Goal: Task Accomplishment & Management: Complete application form

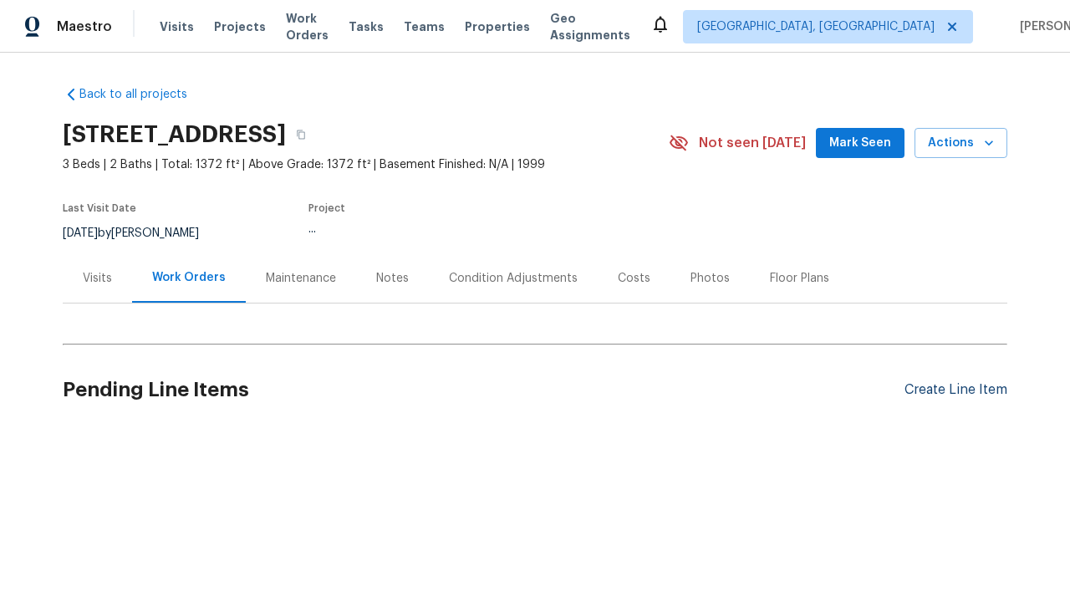
click at [955, 389] on div "Create Line Item" at bounding box center [955, 390] width 103 height 16
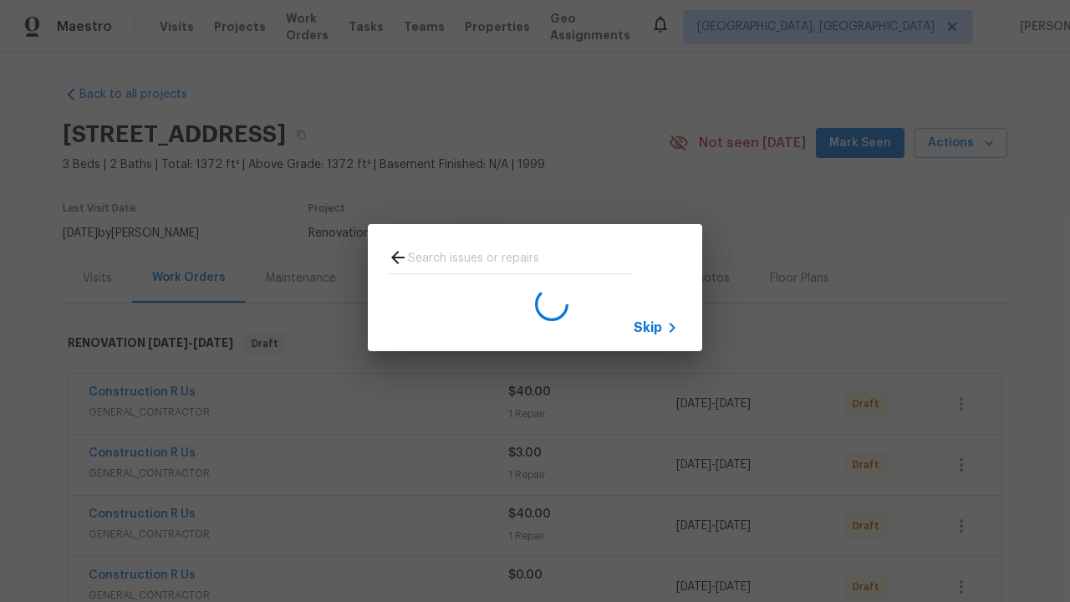
click at [648, 327] on span "Skip" at bounding box center [647, 327] width 28 height 17
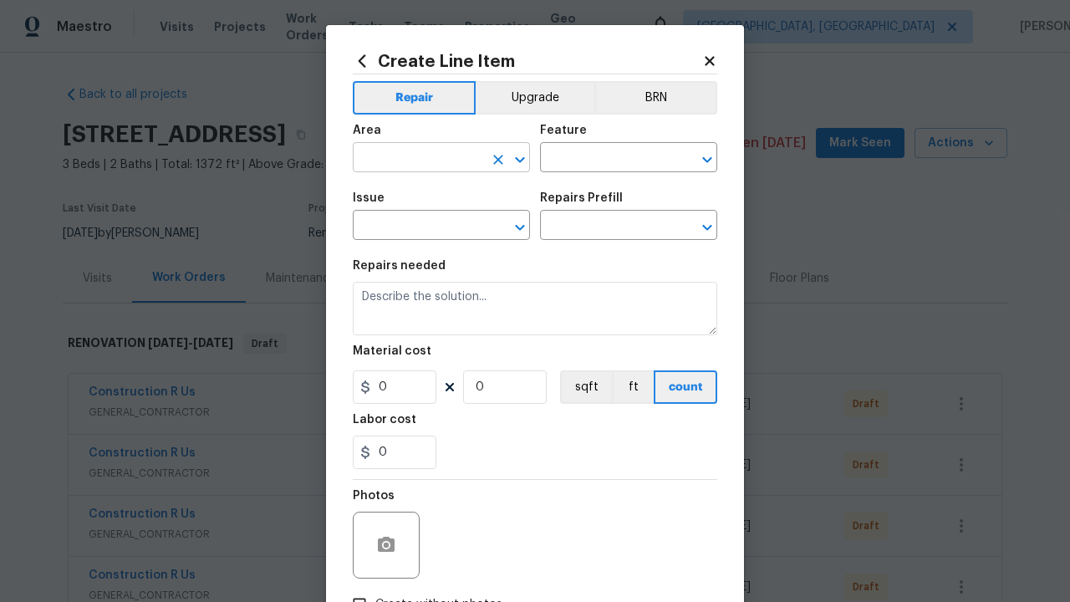
click at [418, 159] on input "text" at bounding box center [418, 159] width 130 height 26
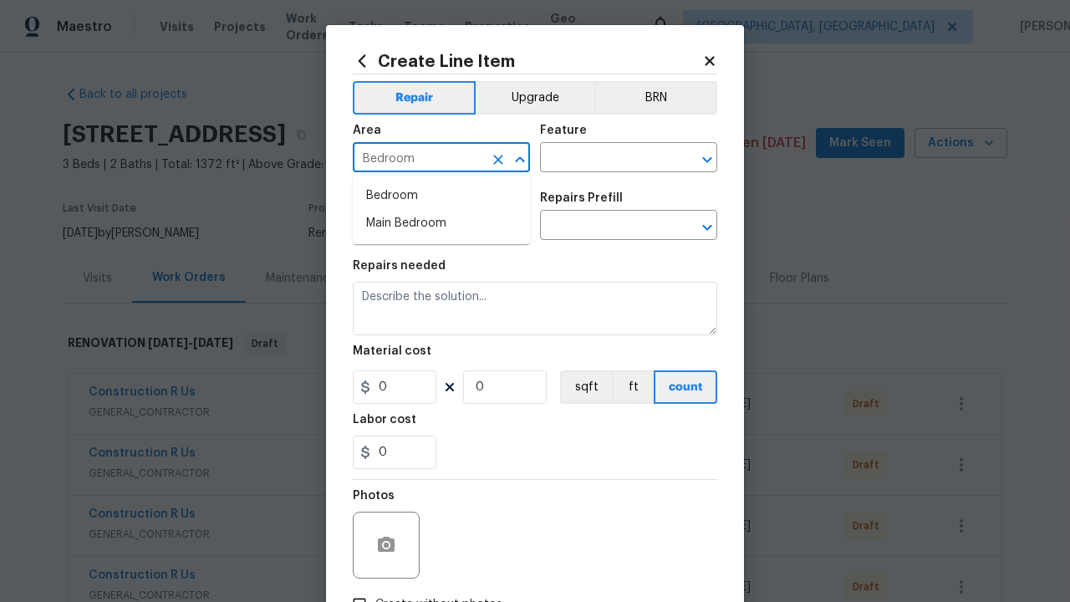
click at [441, 196] on li "Bedroom" at bounding box center [441, 196] width 177 height 28
type input "Bedroom"
click at [605, 159] on input "text" at bounding box center [605, 159] width 130 height 26
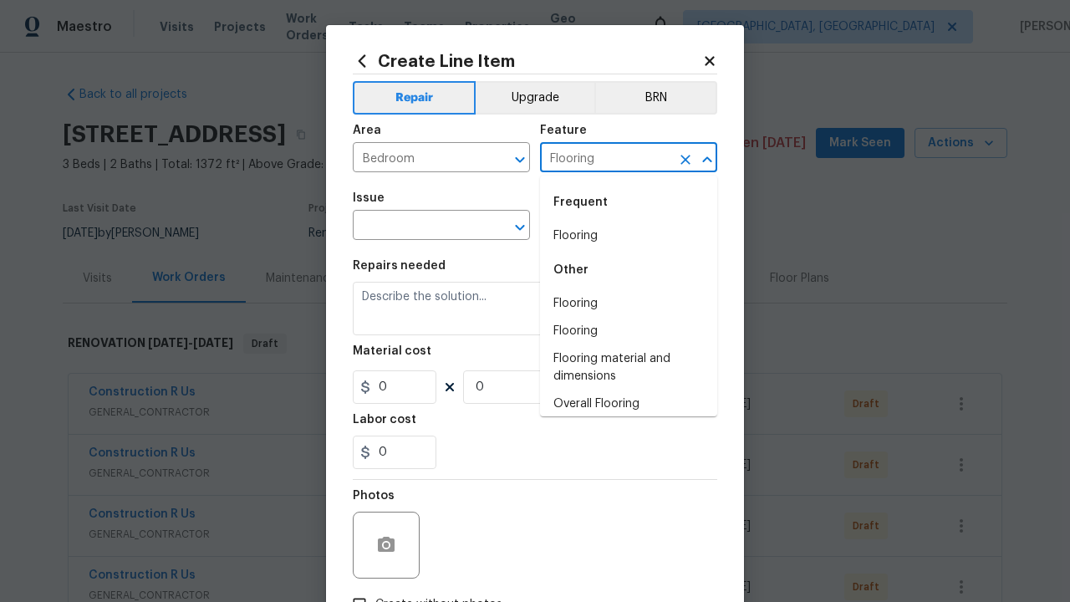
click at [628, 236] on li "Flooring" at bounding box center [628, 236] width 177 height 28
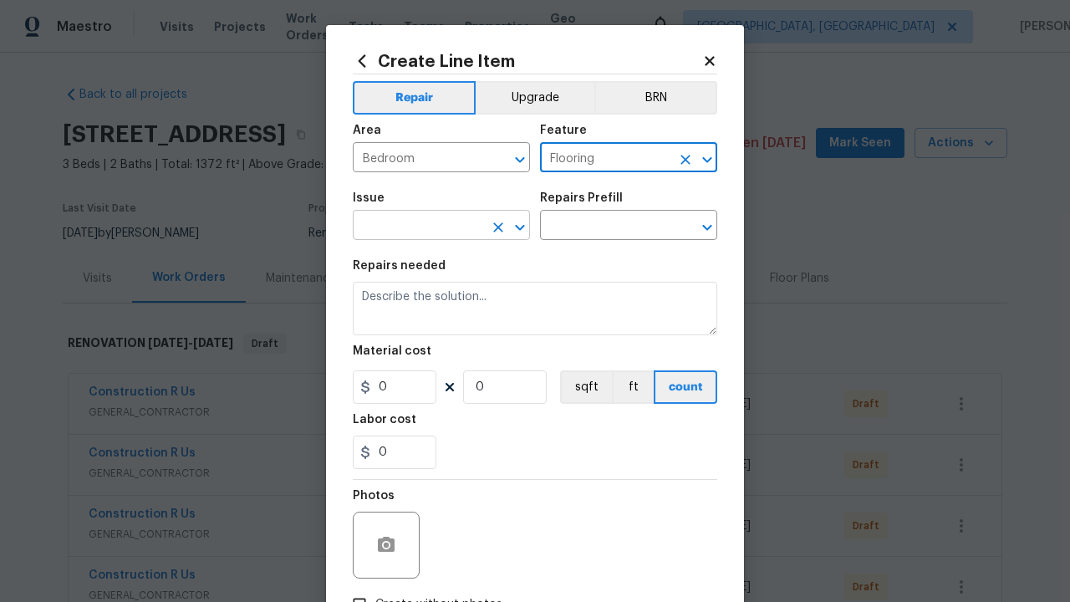
type input "Flooring"
click at [418, 226] on input "text" at bounding box center [418, 227] width 130 height 26
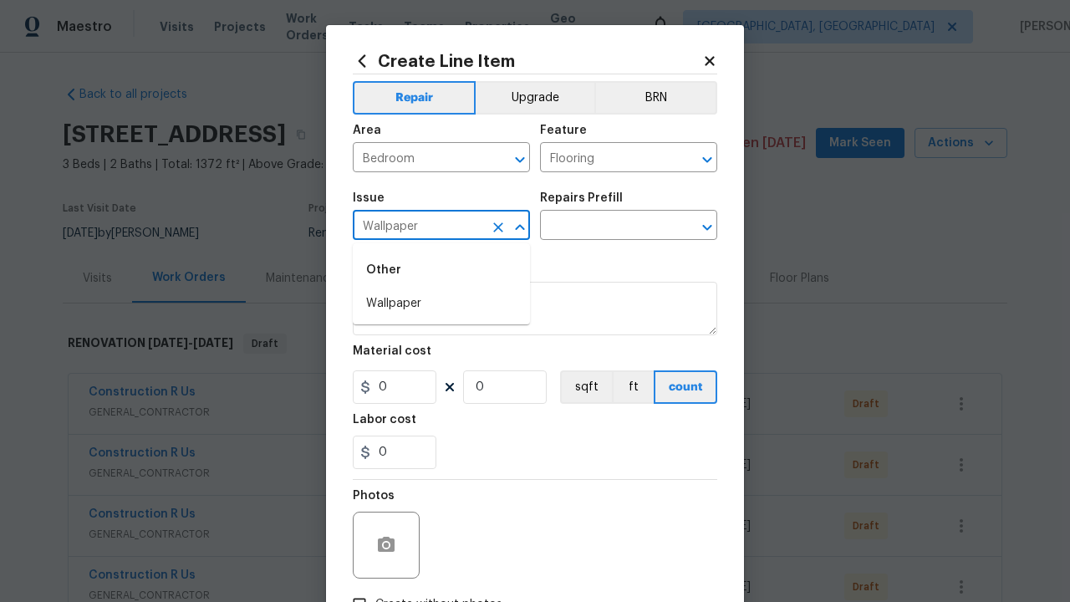
click at [441, 303] on li "Wallpaper" at bounding box center [441, 304] width 177 height 28
type input "Wallpaper"
click at [605, 226] on input "text" at bounding box center [605, 227] width 130 height 26
type input "Walls and Ceiling"
type textarea "Remove decals from door/wall/ceiling"
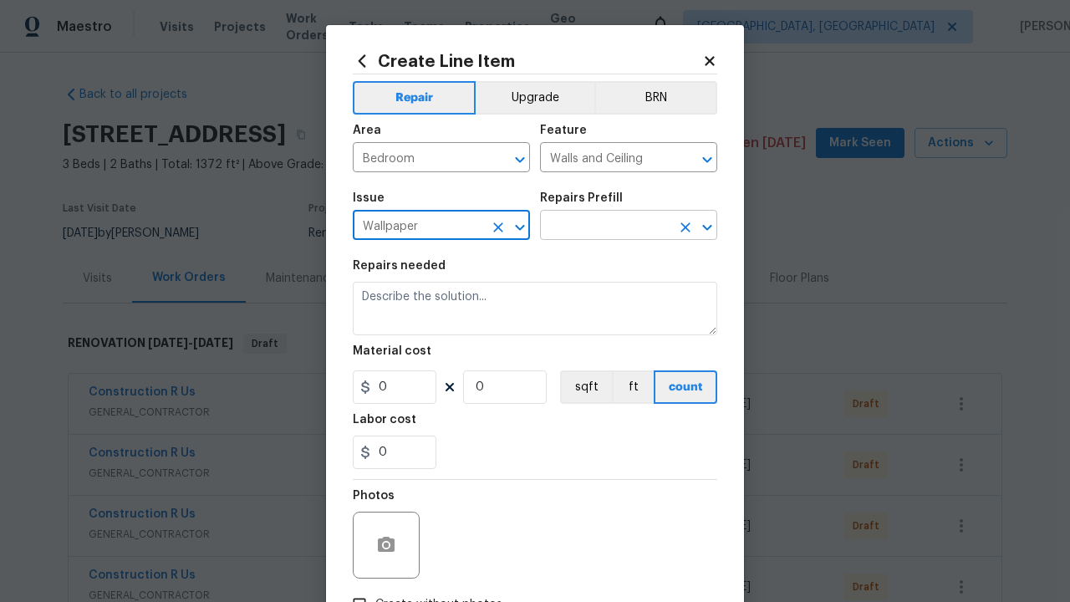
type input "1"
type input "Remove decals $20.00"
type input "20"
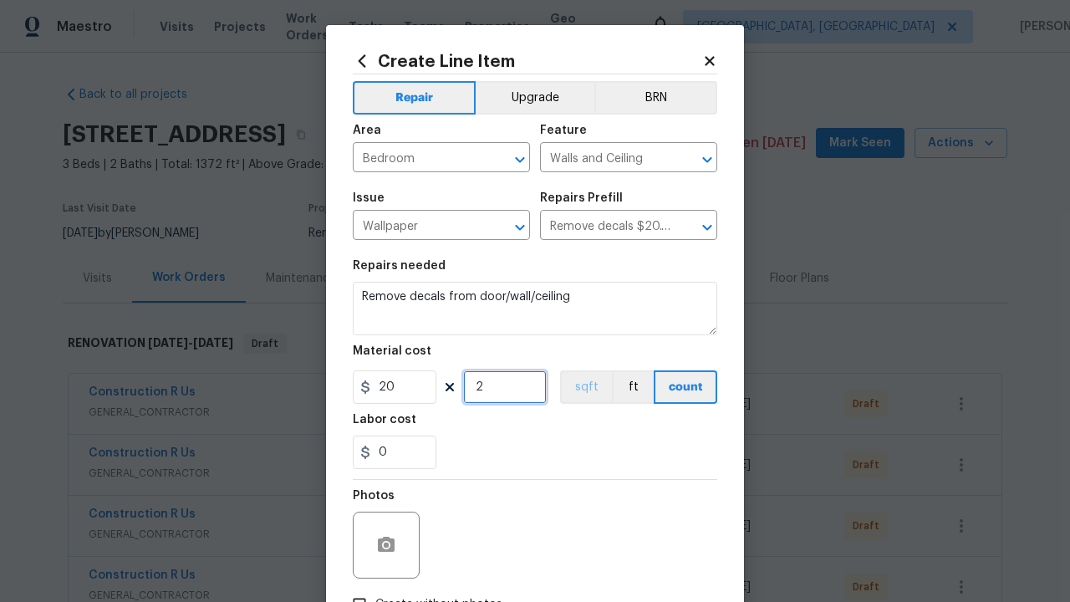
type input "2"
click at [584, 387] on button "sqft" at bounding box center [586, 386] width 52 height 33
click at [359, 588] on input "Create without photos" at bounding box center [359, 604] width 32 height 32
checkbox input "true"
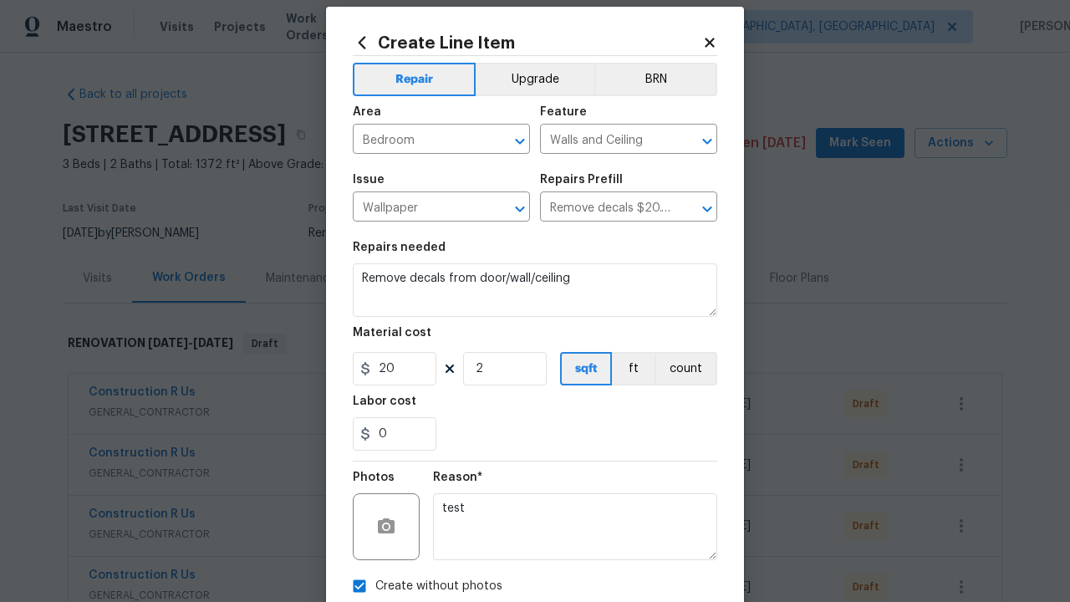
type textarea "test"
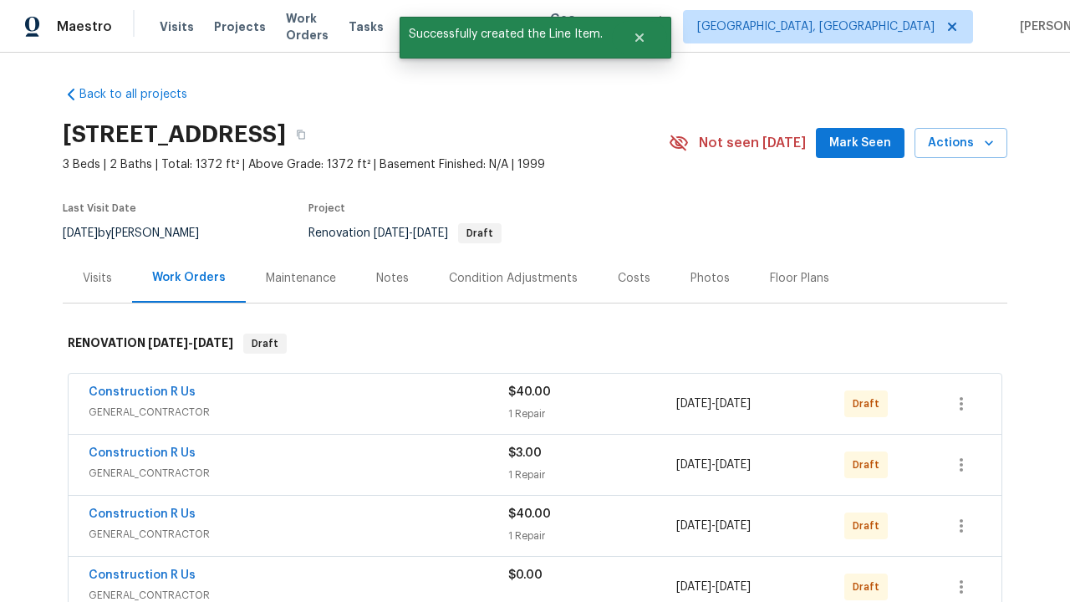
checkbox input "true"
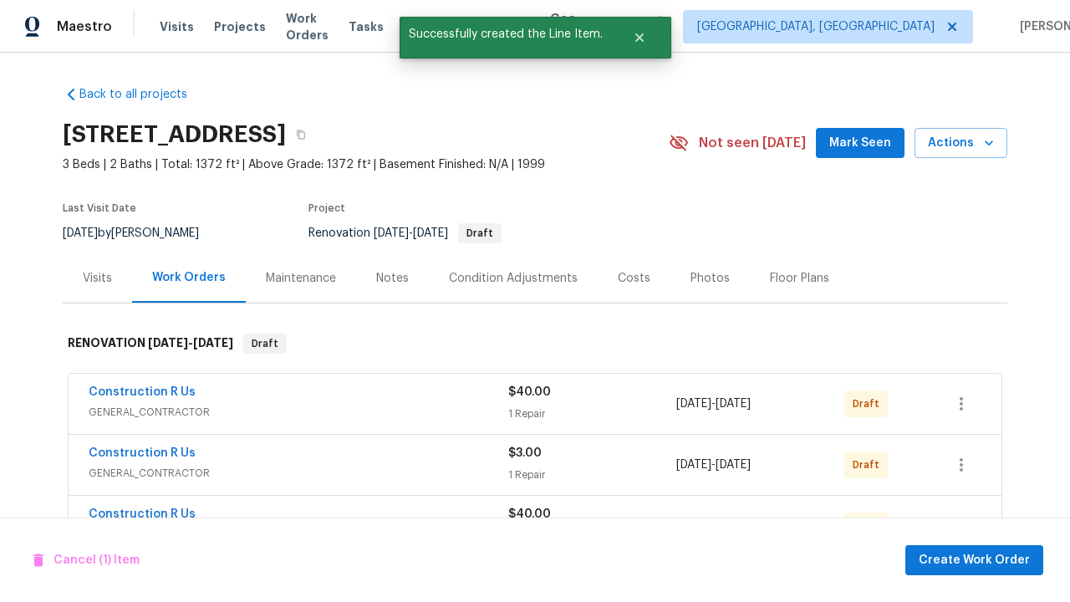
click at [977, 559] on span "Create Work Order" at bounding box center [973, 560] width 111 height 21
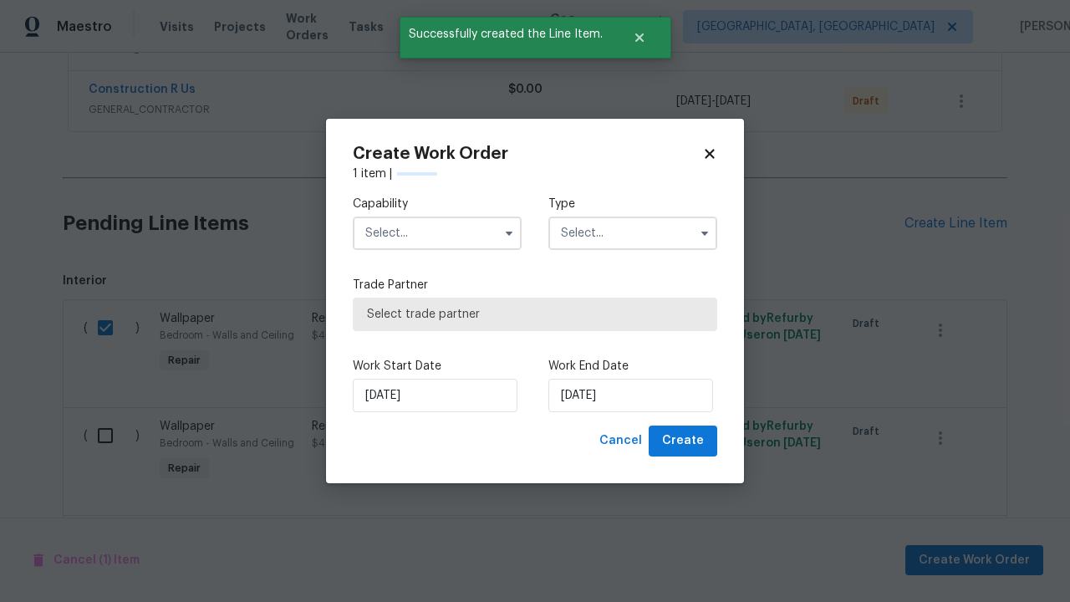
click at [437, 233] on input "text" at bounding box center [437, 232] width 169 height 33
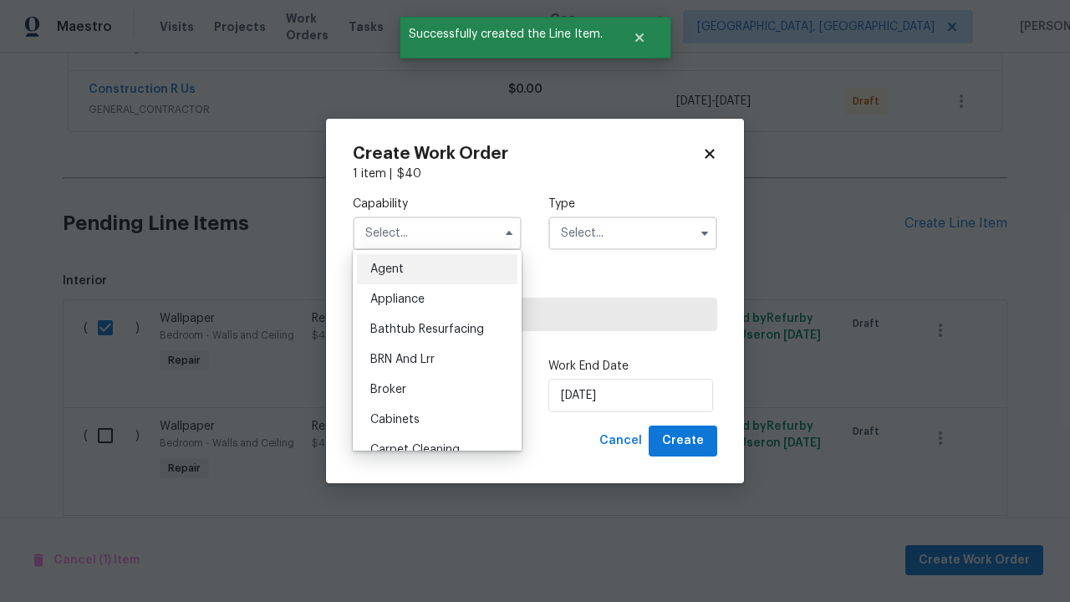
type input "General Contractor"
click at [633, 216] on input "text" at bounding box center [632, 232] width 169 height 33
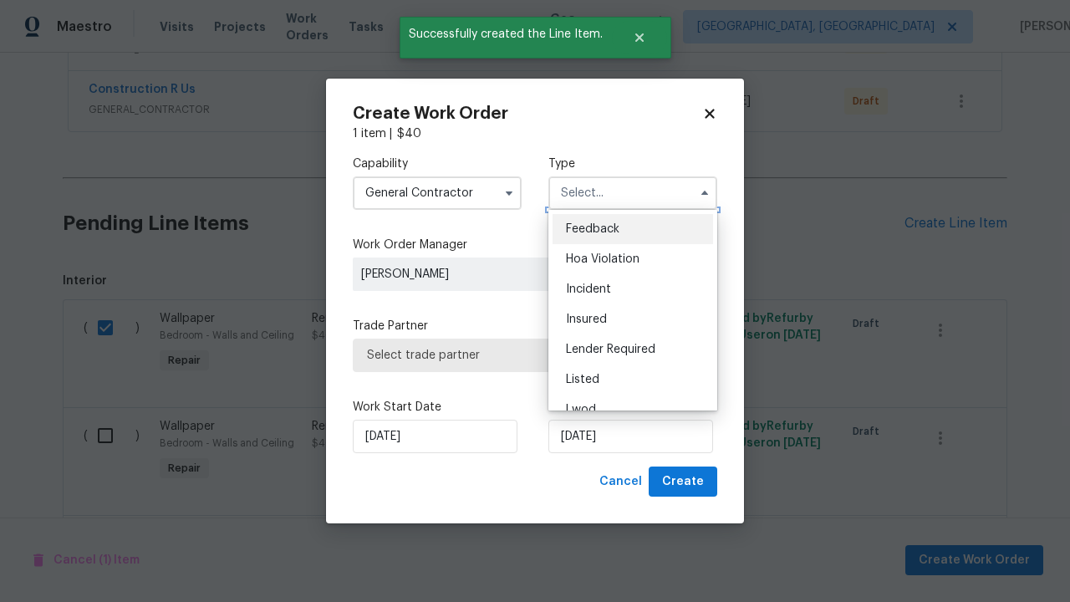
scroll to position [718, 0]
click at [596, 494] on span "Renovation" at bounding box center [597, 500] width 62 height 12
type input "Renovation"
click at [522, 354] on span "Select trade partner" at bounding box center [535, 355] width 336 height 17
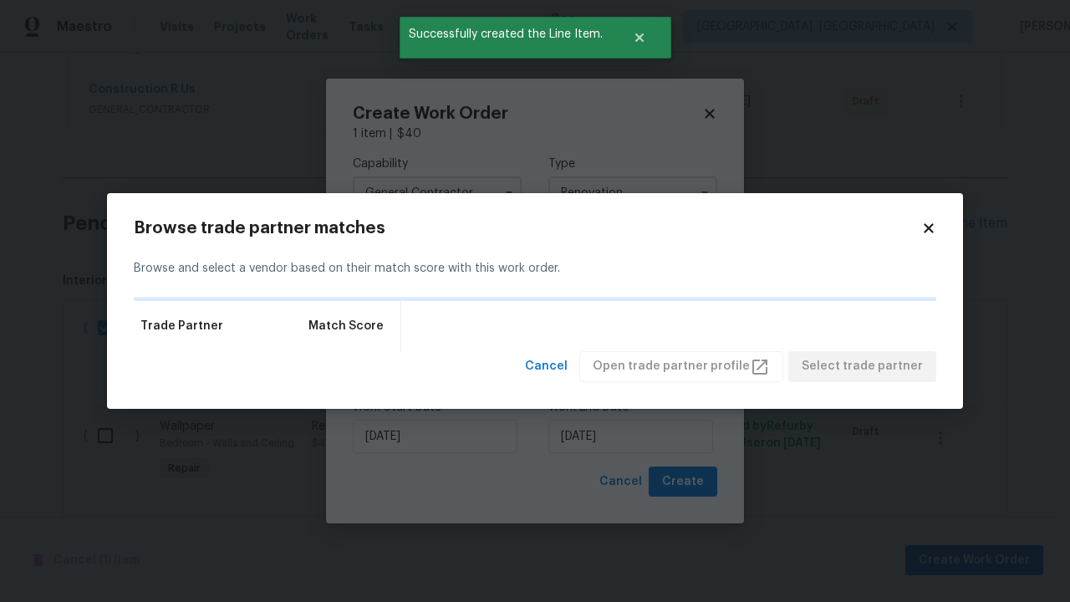
scroll to position [0, 0]
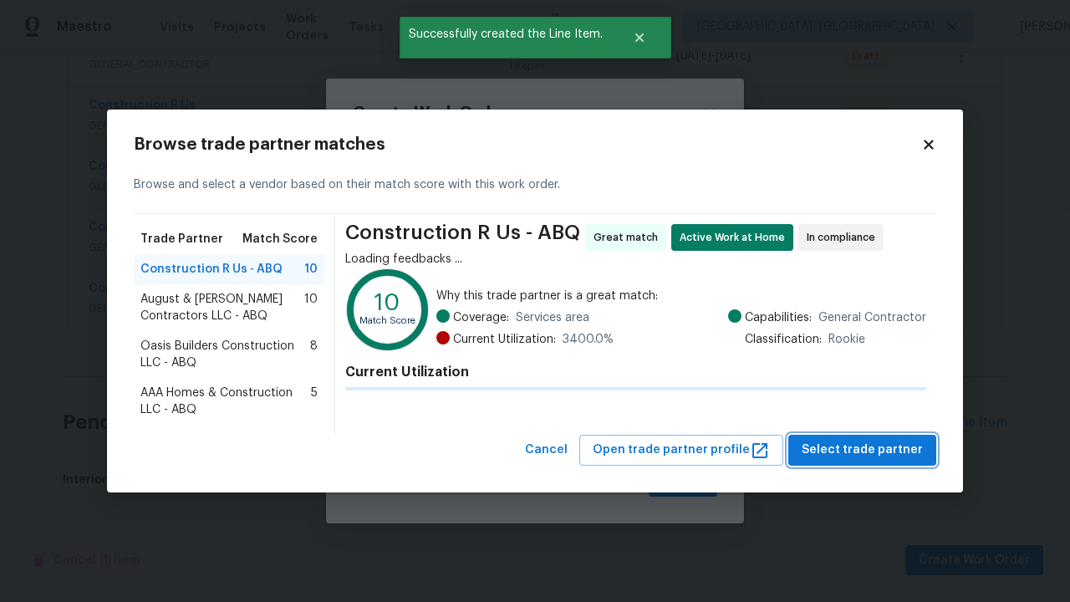
click at [867, 450] on span "Select trade partner" at bounding box center [861, 450] width 121 height 21
click at [684, 481] on span "Create" at bounding box center [683, 481] width 42 height 21
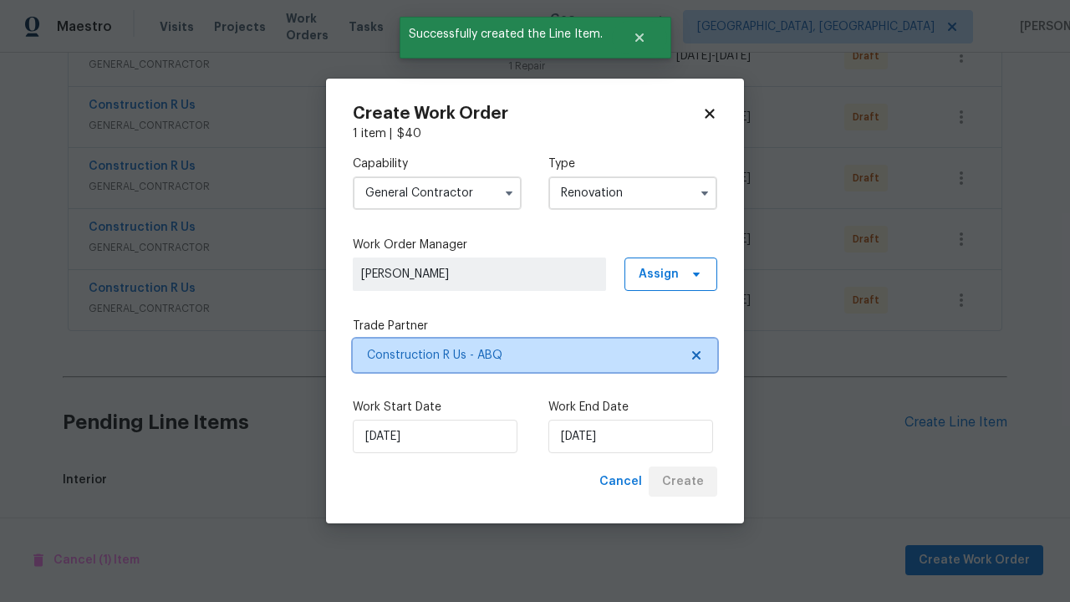
scroll to position [2315, 0]
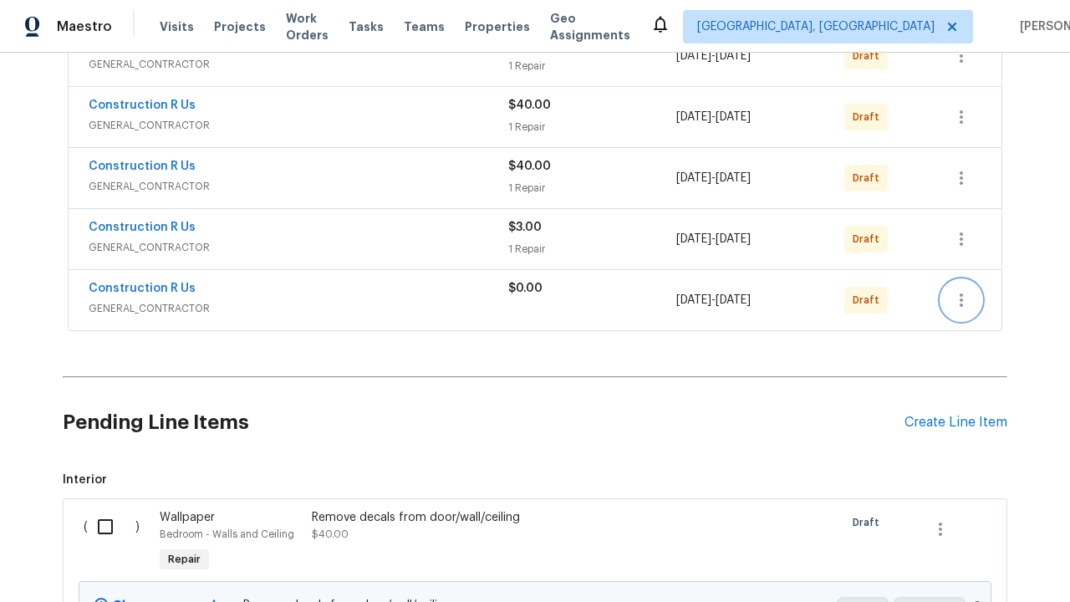
click at [961, 307] on icon "button" at bounding box center [960, 299] width 3 height 13
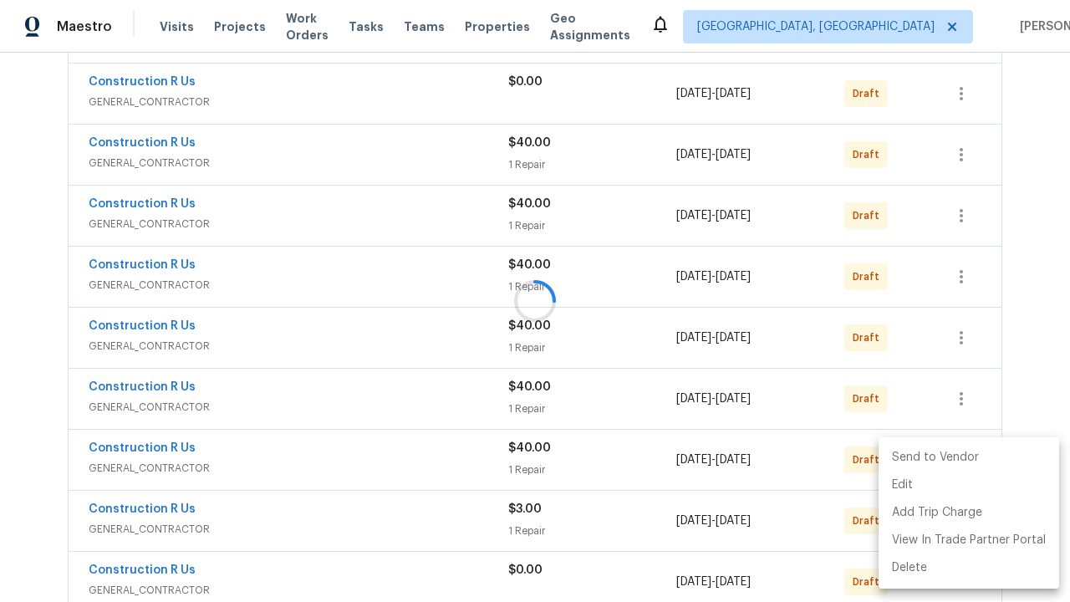
click at [967, 457] on li "Send to Vendor" at bounding box center [968, 458] width 180 height 28
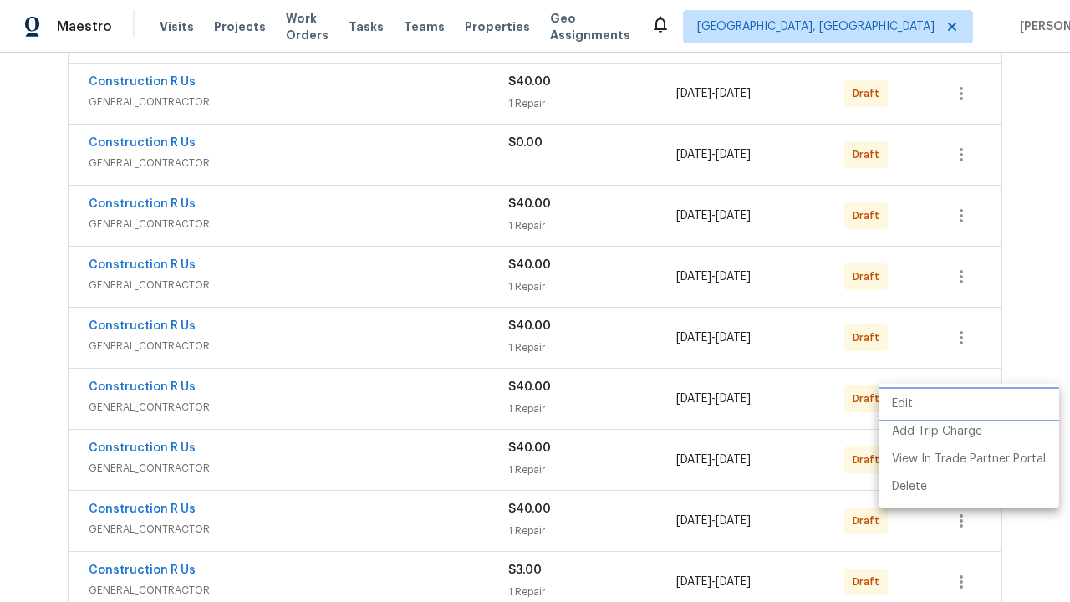
scroll to position [0, 0]
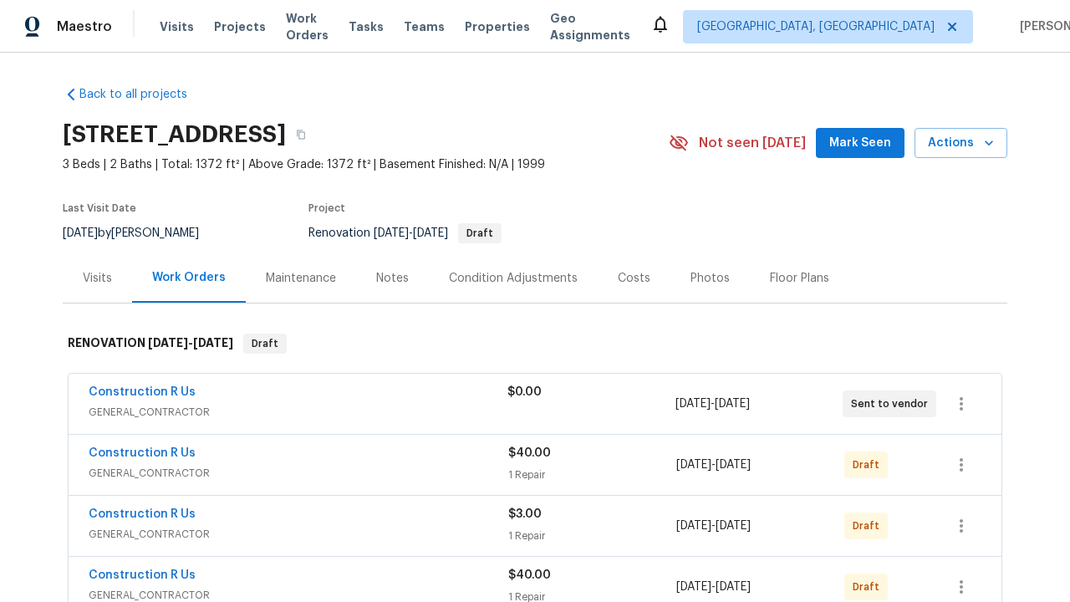
click at [961, 404] on icon "button" at bounding box center [960, 403] width 3 height 13
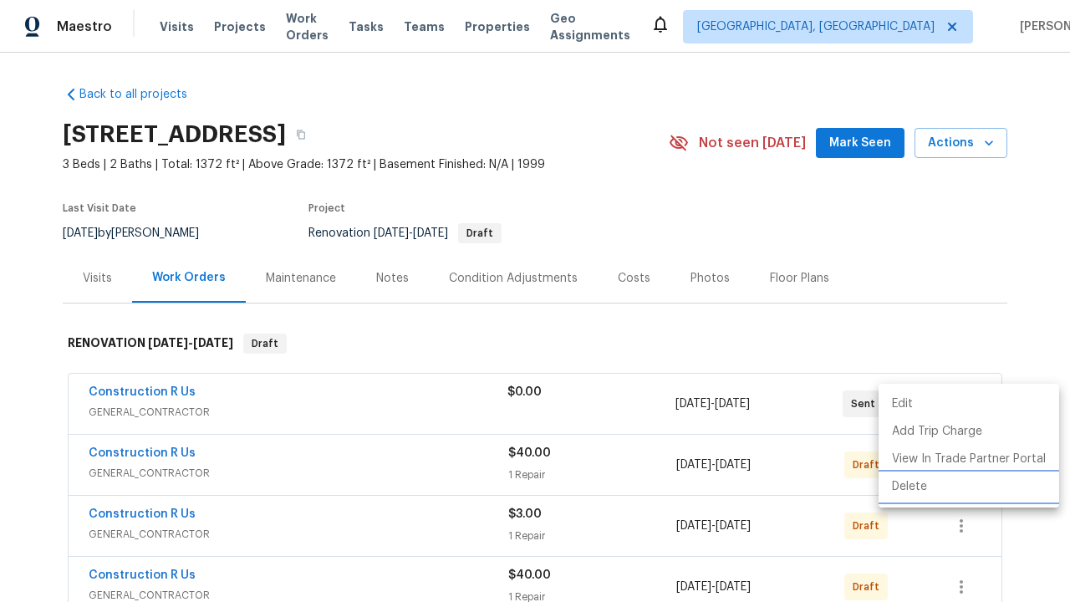
click at [967, 486] on li "Delete" at bounding box center [968, 487] width 180 height 28
